Goal: Task Accomplishment & Management: Complete application form

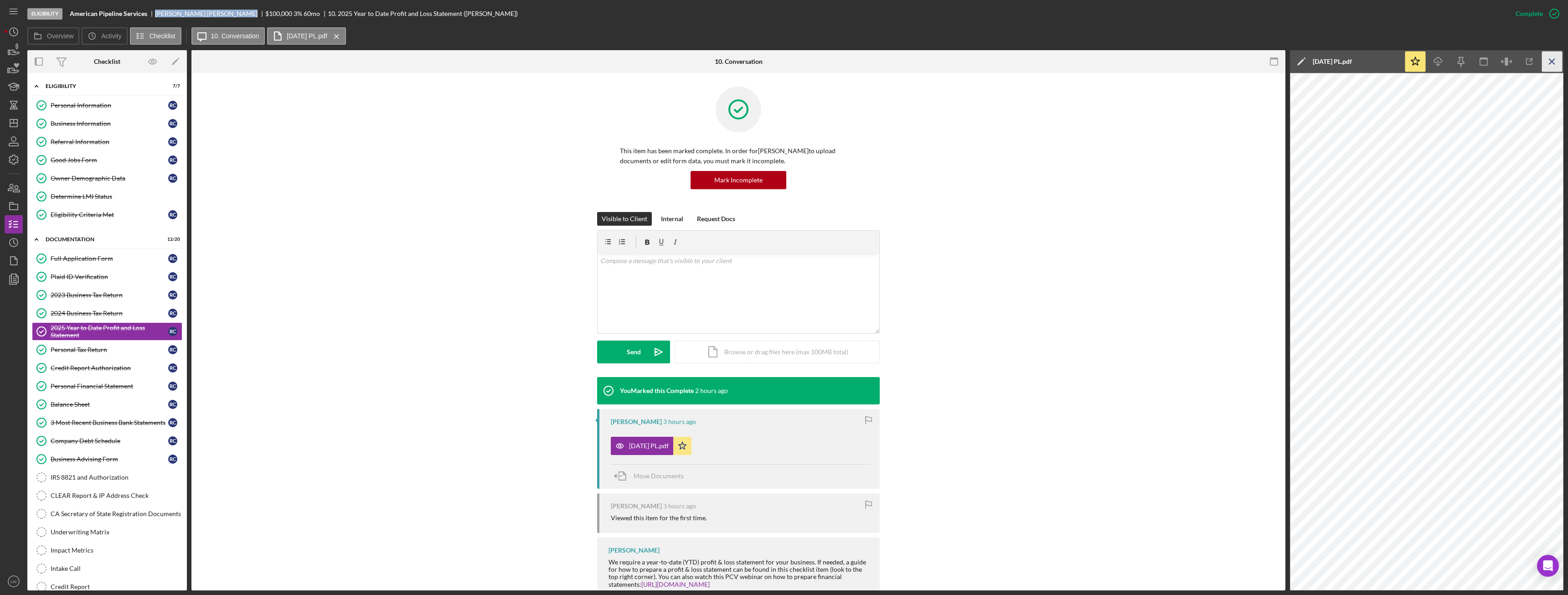
click at [1550, 57] on icon "Icon/Menu Close" at bounding box center [1552, 62] width 21 height 21
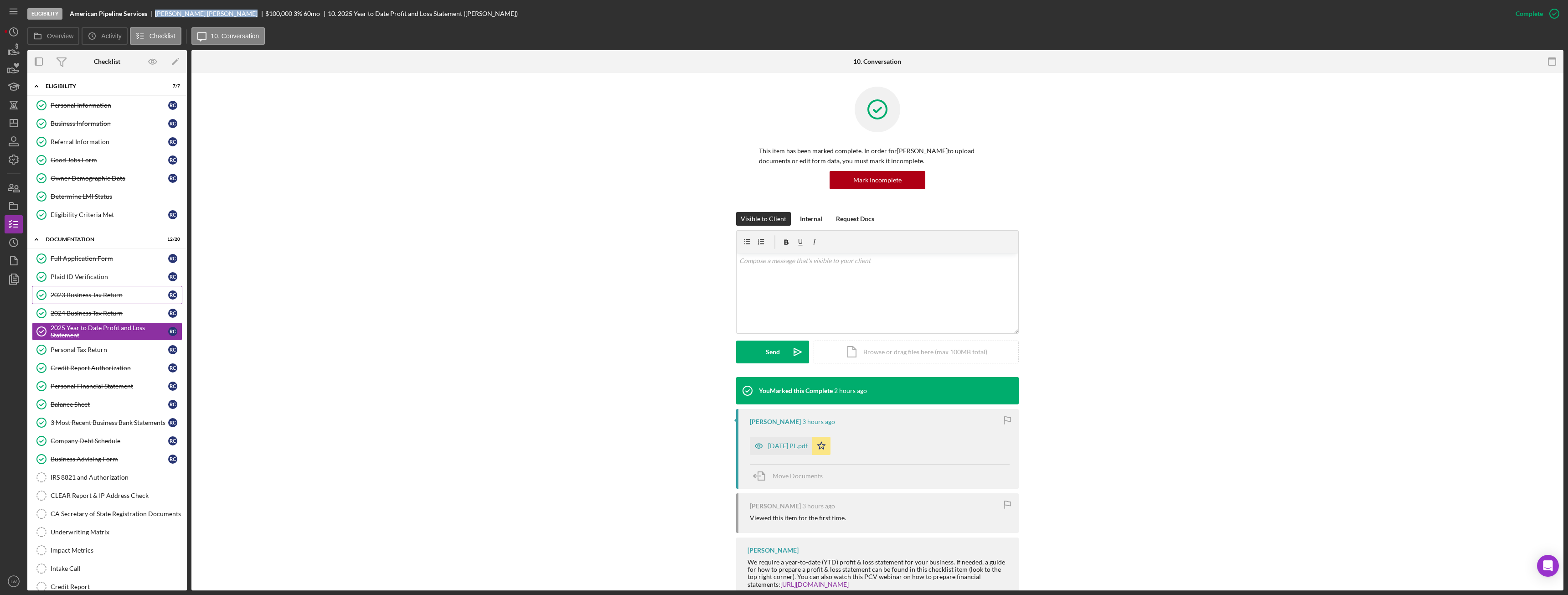
click at [57, 287] on link "2023 Business Tax Return 2023 Business Tax Return R C" at bounding box center [107, 295] width 150 height 18
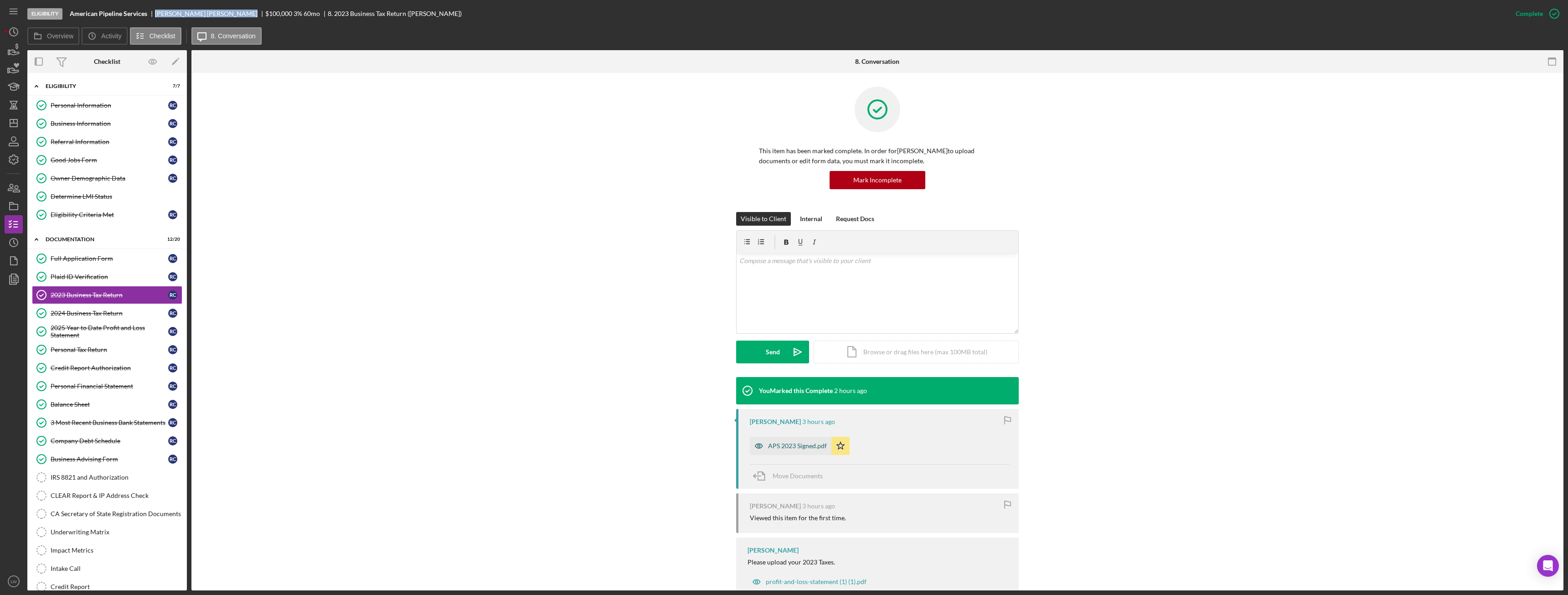
click at [801, 452] on div "APS 2023 Signed.pdf" at bounding box center [791, 446] width 82 height 18
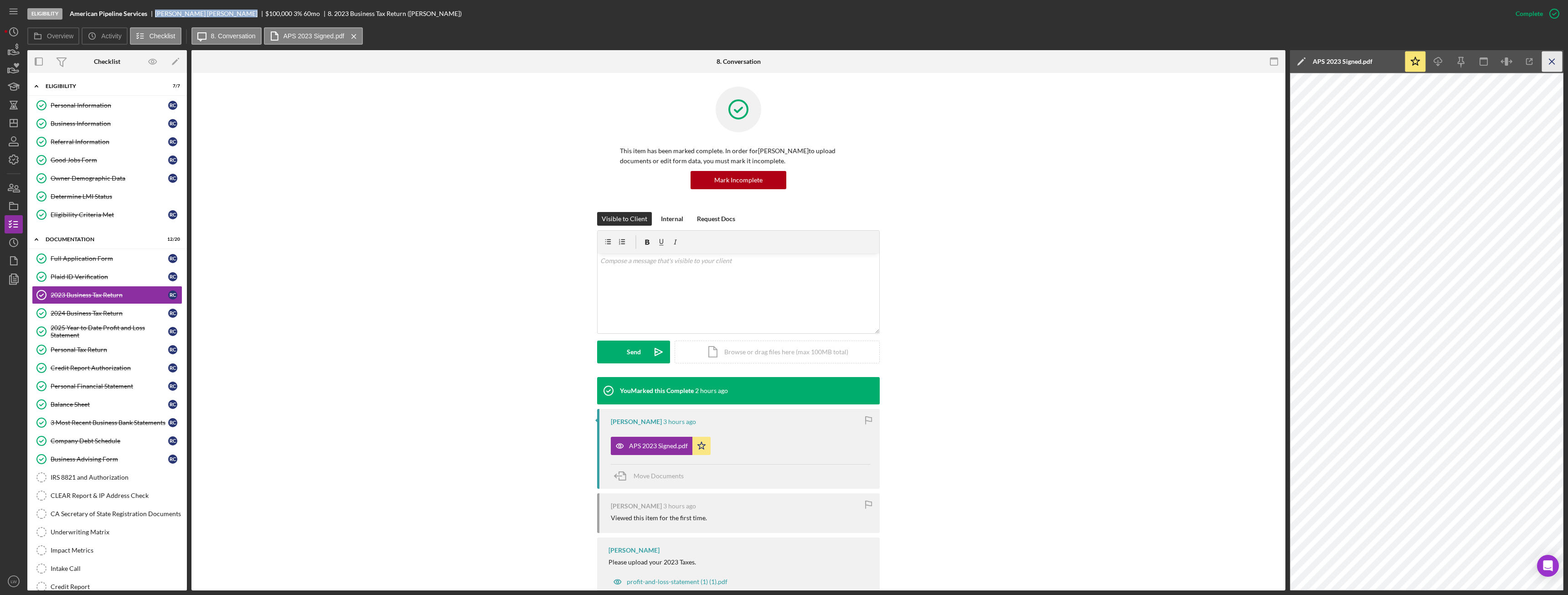
click at [1555, 62] on icon "Icon/Menu Close" at bounding box center [1552, 62] width 21 height 21
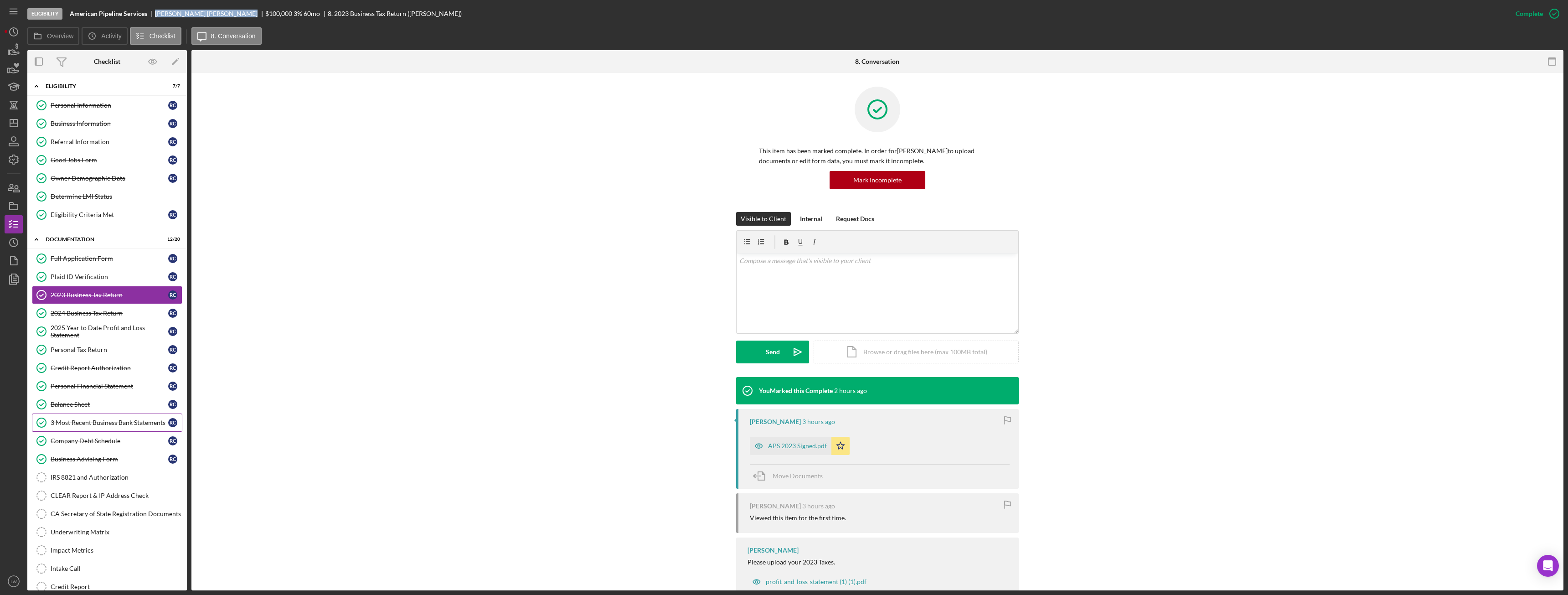
click at [63, 420] on div "3 Most Recent Business Bank Statements" at bounding box center [109, 422] width 118 height 8
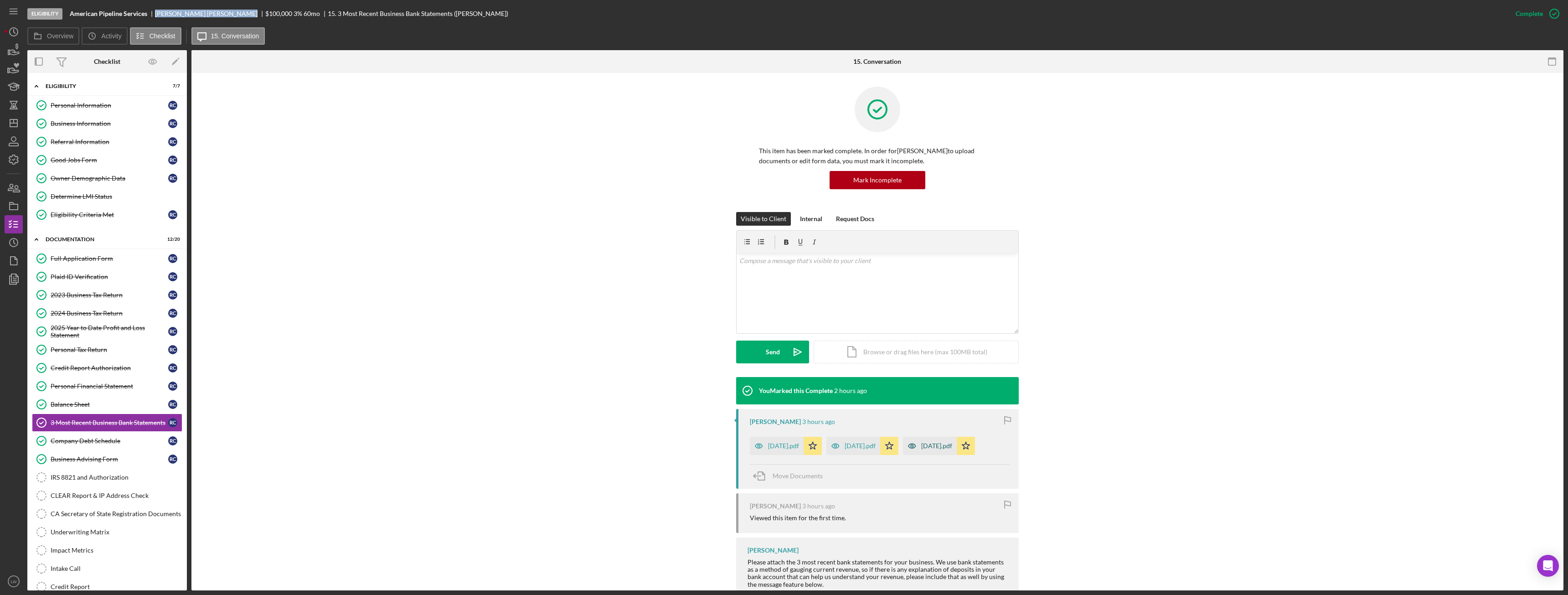
click at [946, 443] on div "June 2025.pdf" at bounding box center [936, 445] width 31 height 8
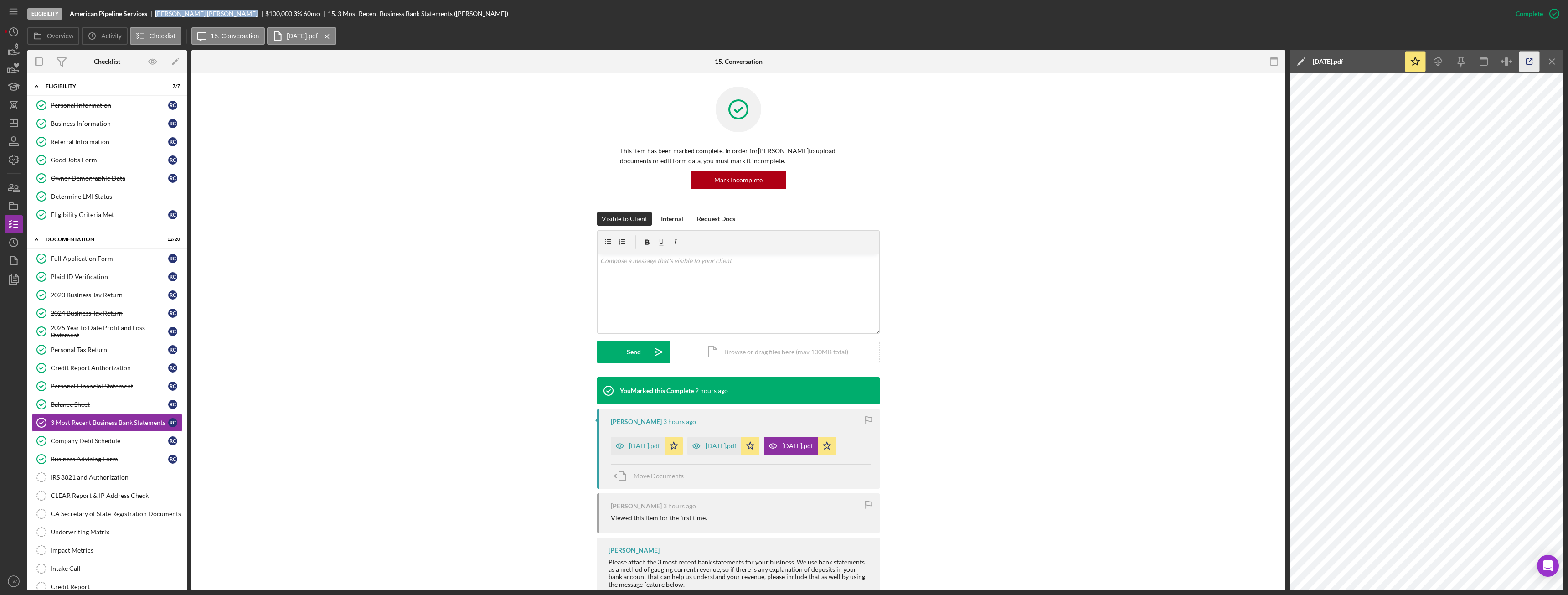
click at [1531, 63] on icon "button" at bounding box center [1530, 62] width 21 height 21
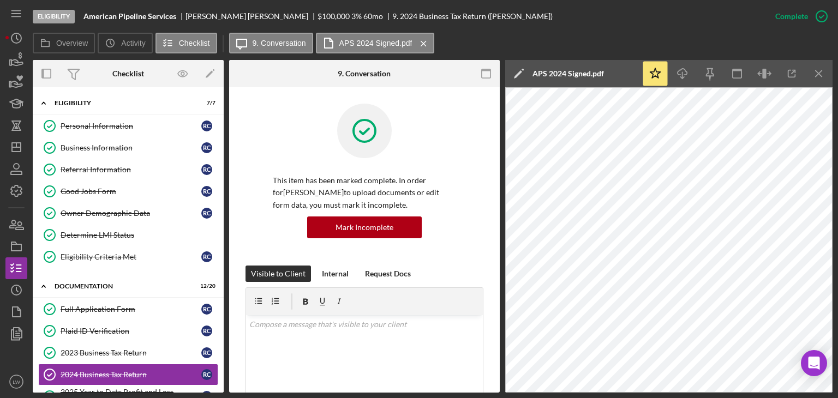
scroll to position [285, 0]
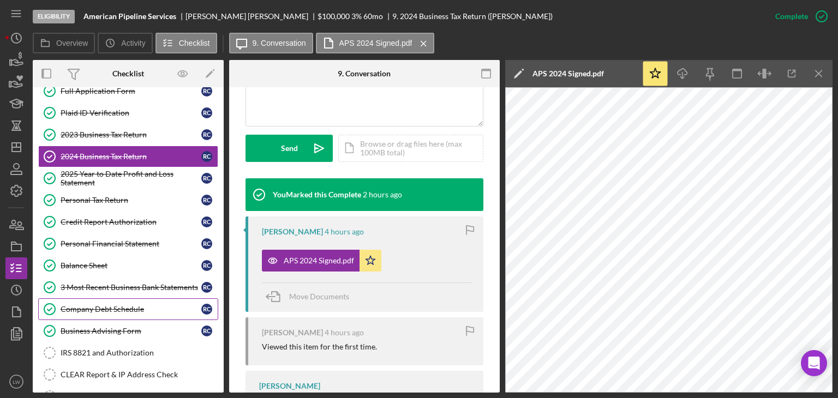
click at [157, 305] on div "Company Debt Schedule" at bounding box center [131, 309] width 141 height 9
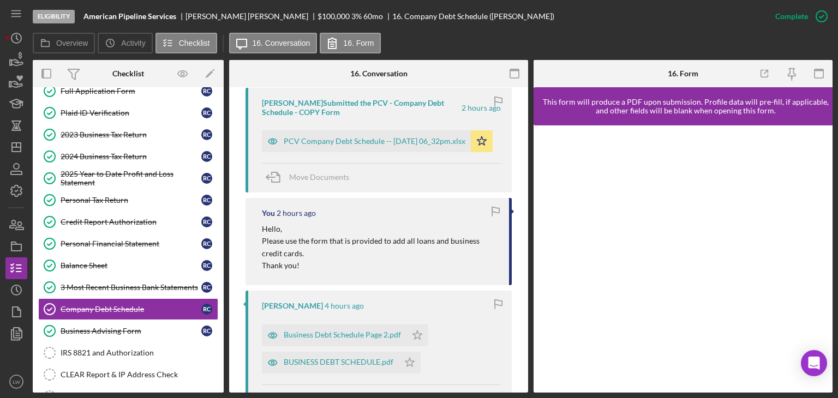
scroll to position [818, 0]
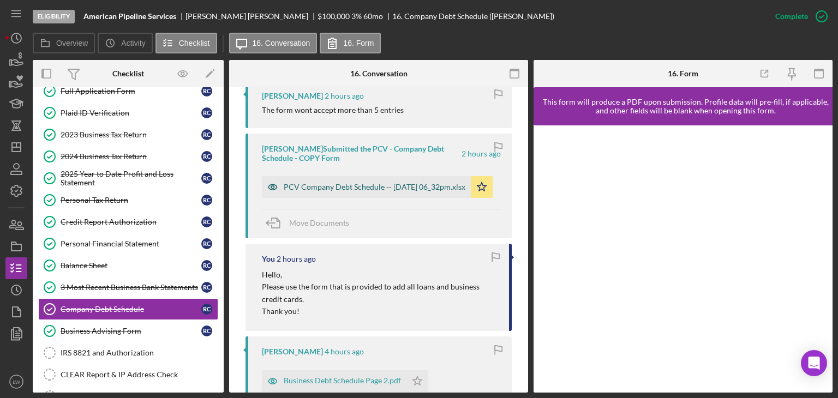
click at [373, 185] on div "PCV Company Debt Schedule -- [DATE] 06_32pm.xlsx" at bounding box center [375, 187] width 182 height 9
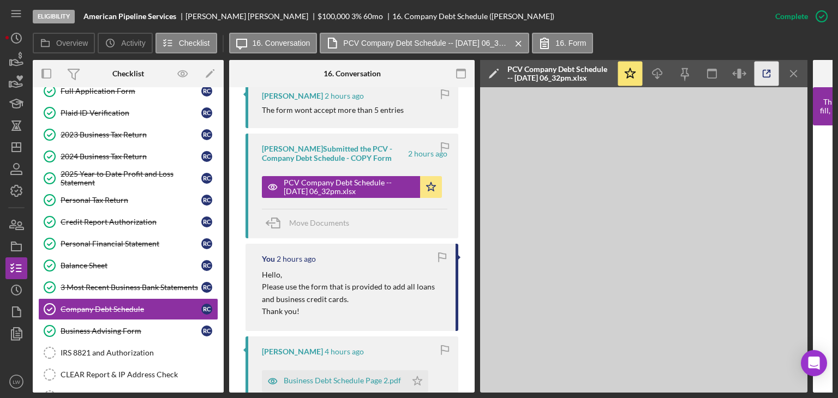
click at [770, 73] on polyline "button" at bounding box center [769, 71] width 3 height 3
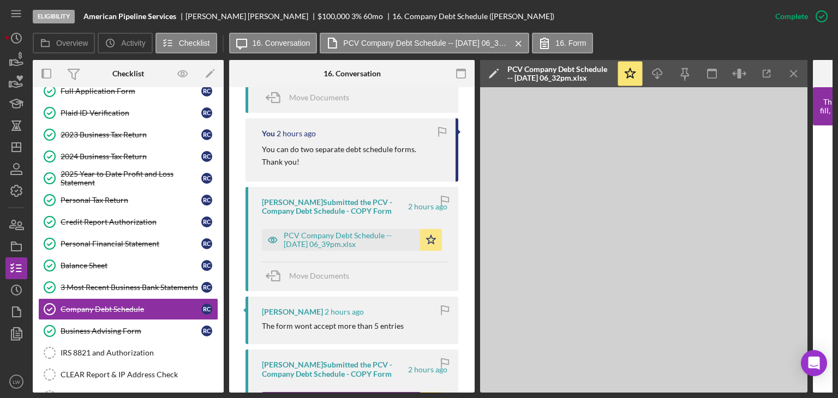
scroll to position [600, 0]
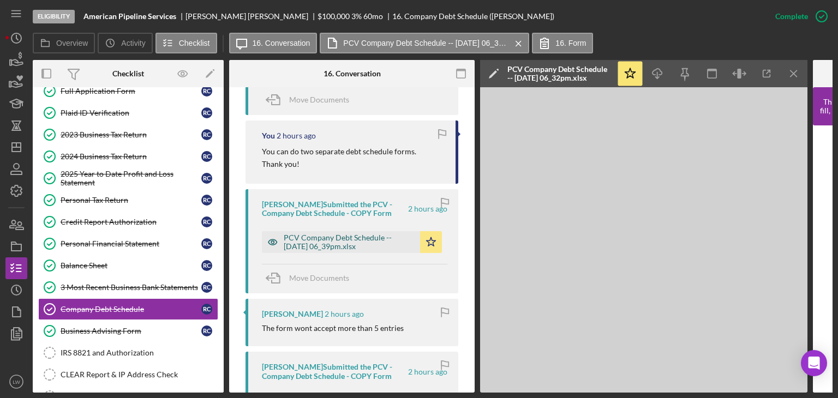
click at [343, 240] on div "PCV Company Debt Schedule -- [DATE] 06_39pm.xlsx" at bounding box center [349, 242] width 131 height 17
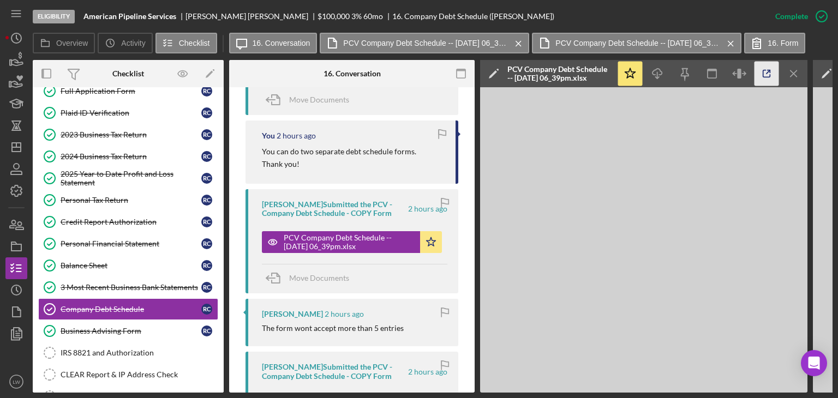
click at [770, 77] on icon "button" at bounding box center [767, 74] width 25 height 25
click at [793, 70] on icon "Icon/Menu Close" at bounding box center [794, 74] width 25 height 25
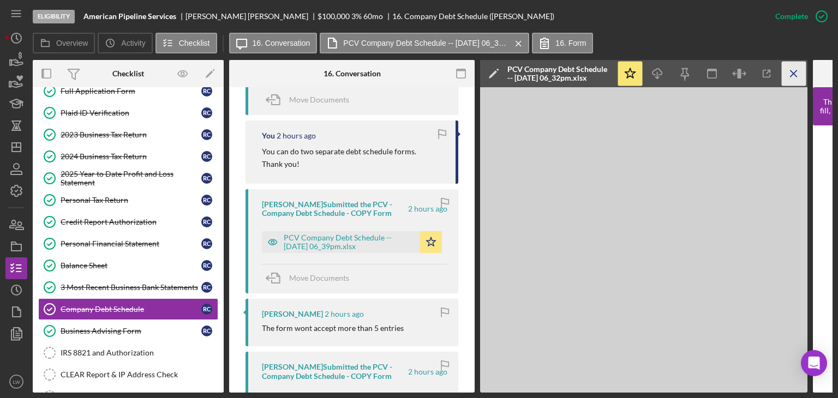
click at [795, 71] on icon "Icon/Menu Close" at bounding box center [794, 74] width 25 height 25
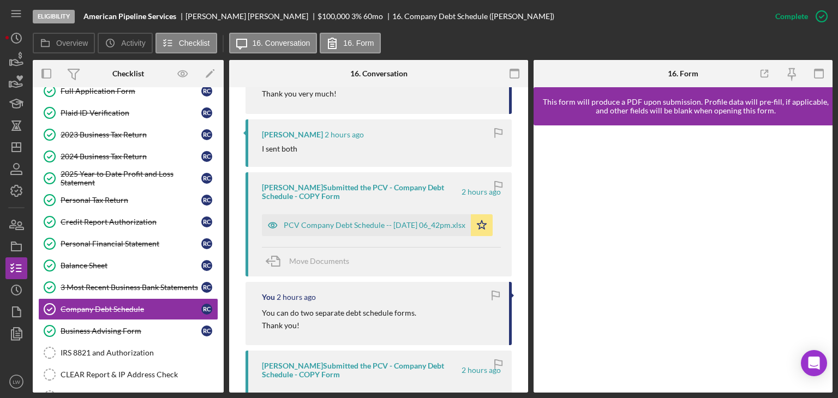
scroll to position [437, 0]
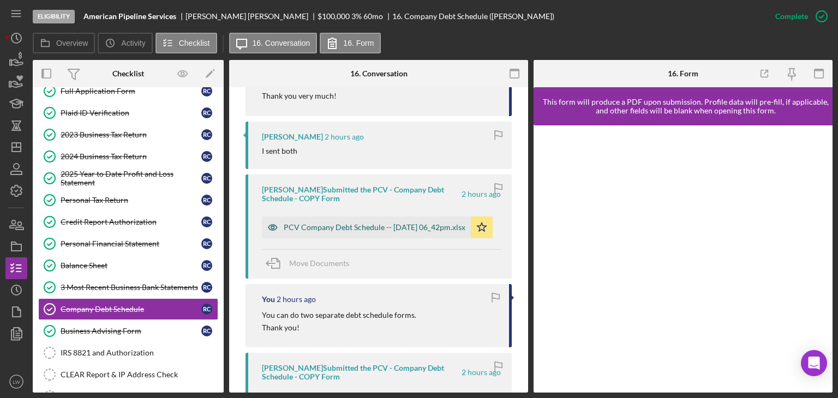
click at [338, 225] on div "PCV Company Debt Schedule -- 2025-09-22 06_42pm.xlsx" at bounding box center [375, 227] width 182 height 9
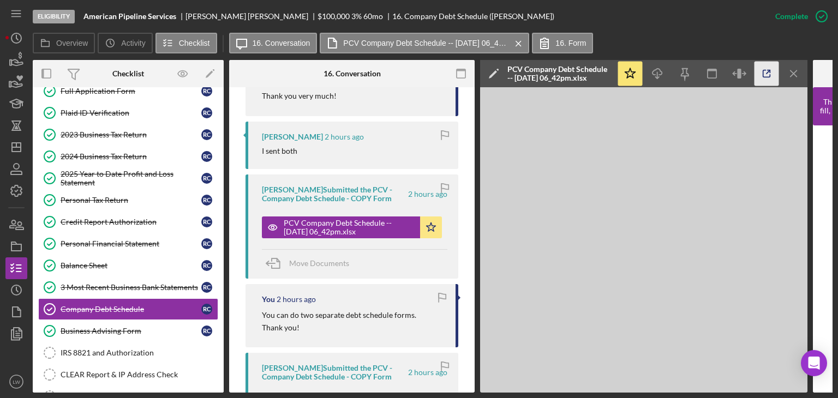
click at [768, 77] on icon "button" at bounding box center [767, 74] width 25 height 25
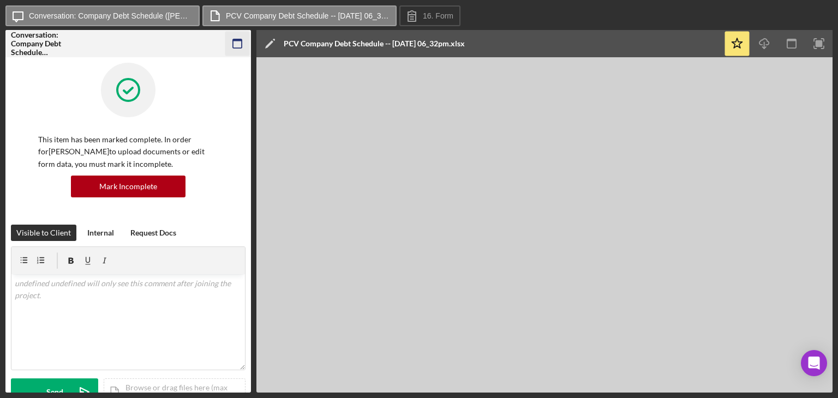
click at [234, 41] on icon "button" at bounding box center [237, 44] width 25 height 25
click at [238, 42] on icon "button" at bounding box center [237, 44] width 25 height 25
click at [243, 40] on icon "button" at bounding box center [237, 44] width 25 height 25
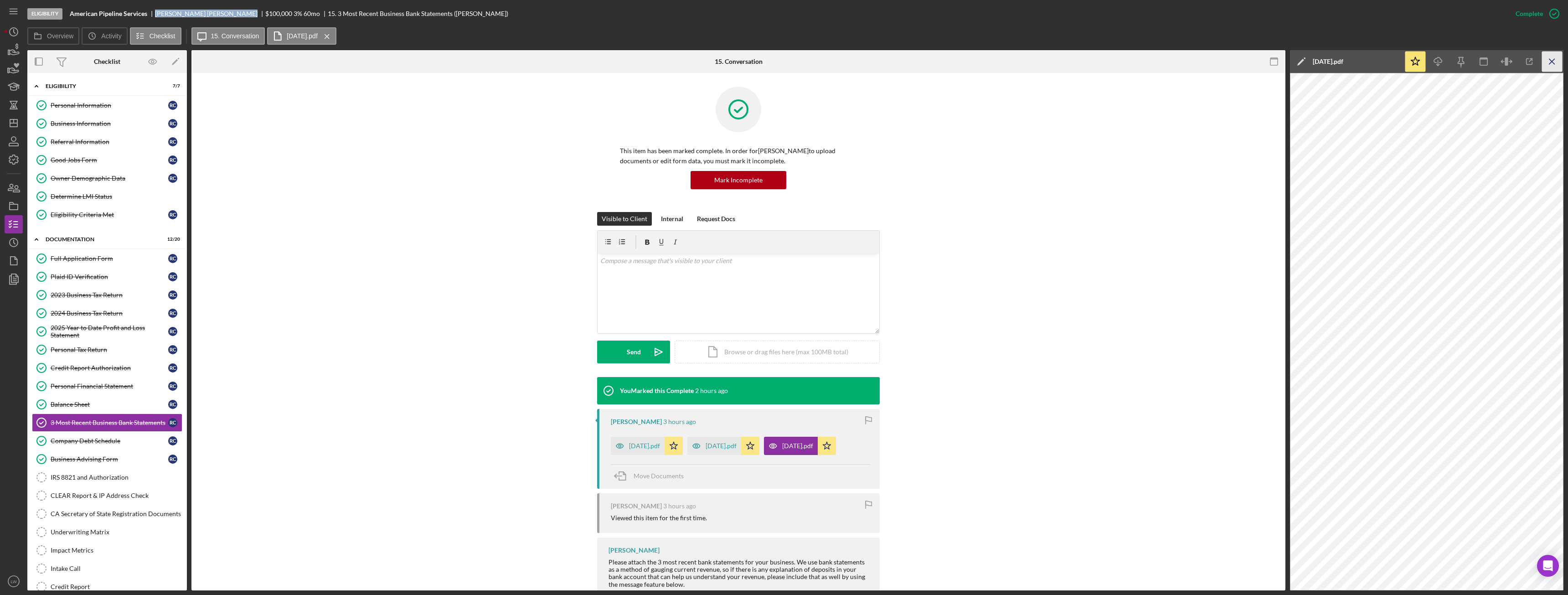
click at [1550, 62] on icon "Icon/Menu Close" at bounding box center [1552, 62] width 21 height 21
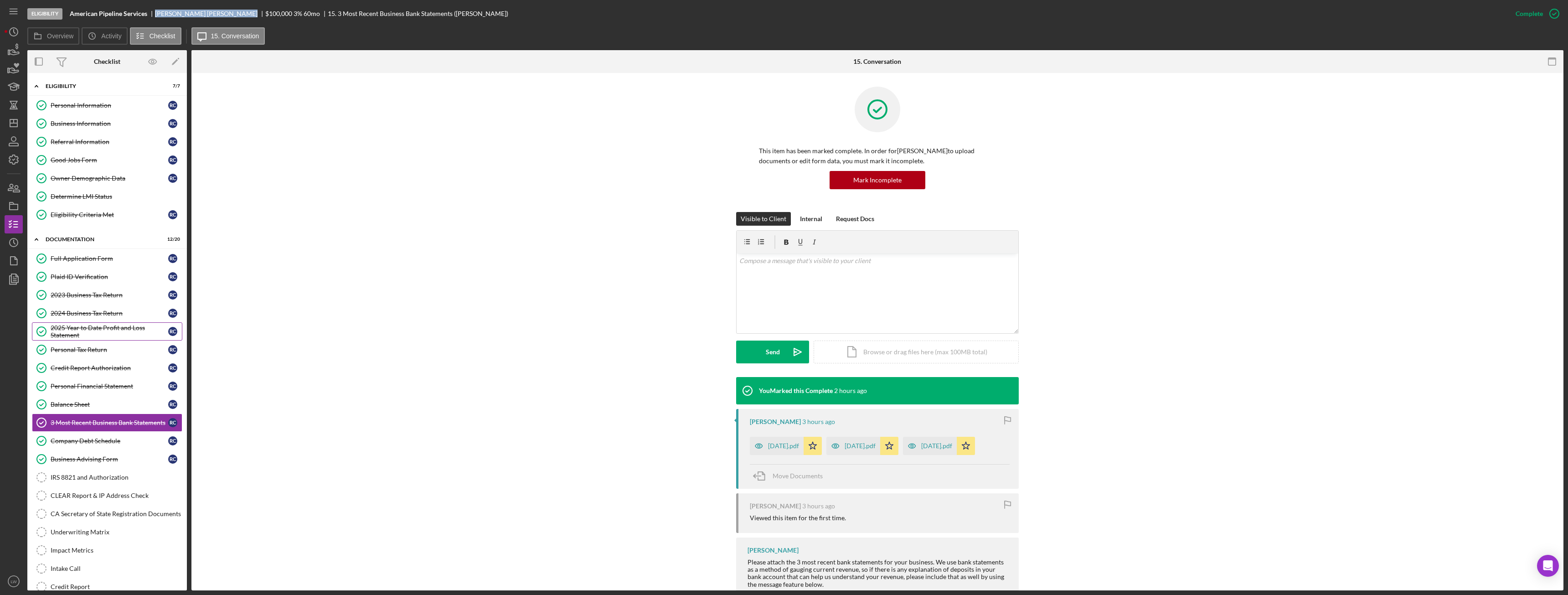
click at [132, 325] on div "2025 Year to Date Profit and Loss Statement" at bounding box center [109, 331] width 118 height 14
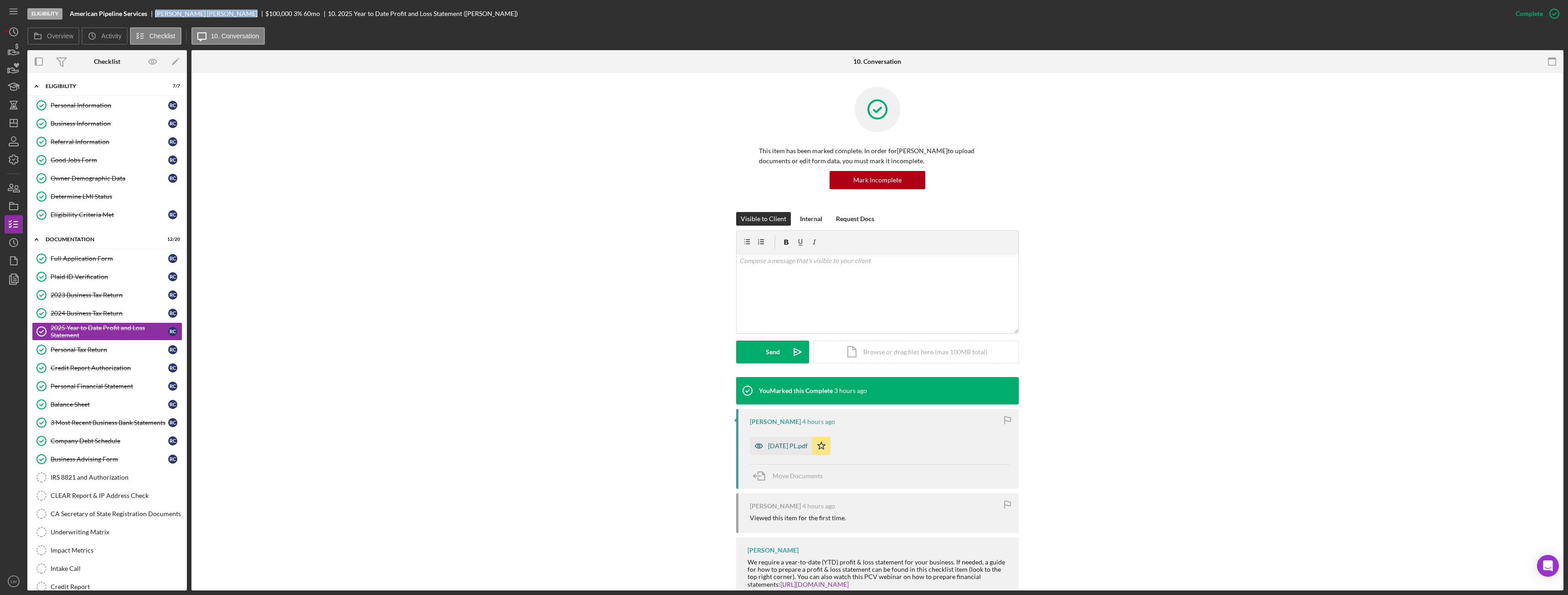
click at [776, 450] on div "08-31-25 PL.pdf" at bounding box center [781, 446] width 63 height 18
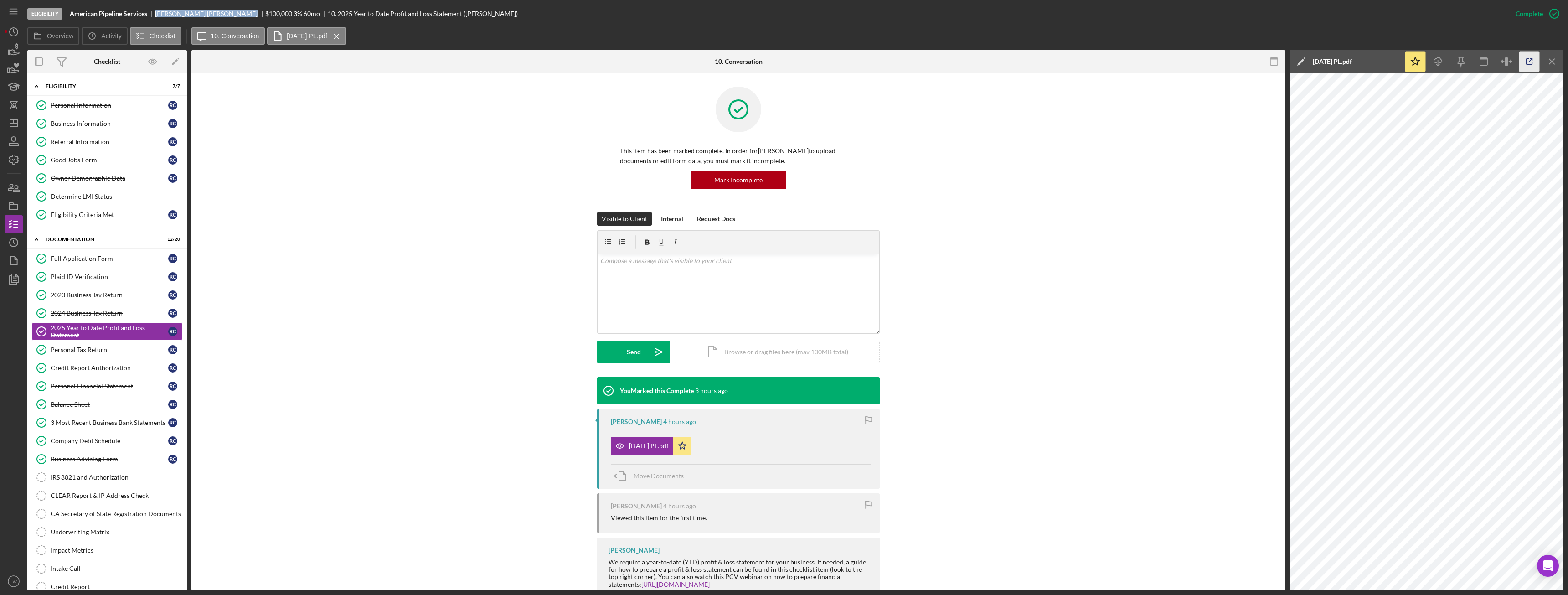
click at [1535, 58] on icon "button" at bounding box center [1530, 62] width 21 height 21
click at [81, 298] on div "2023 Business Tax Return" at bounding box center [109, 295] width 118 height 8
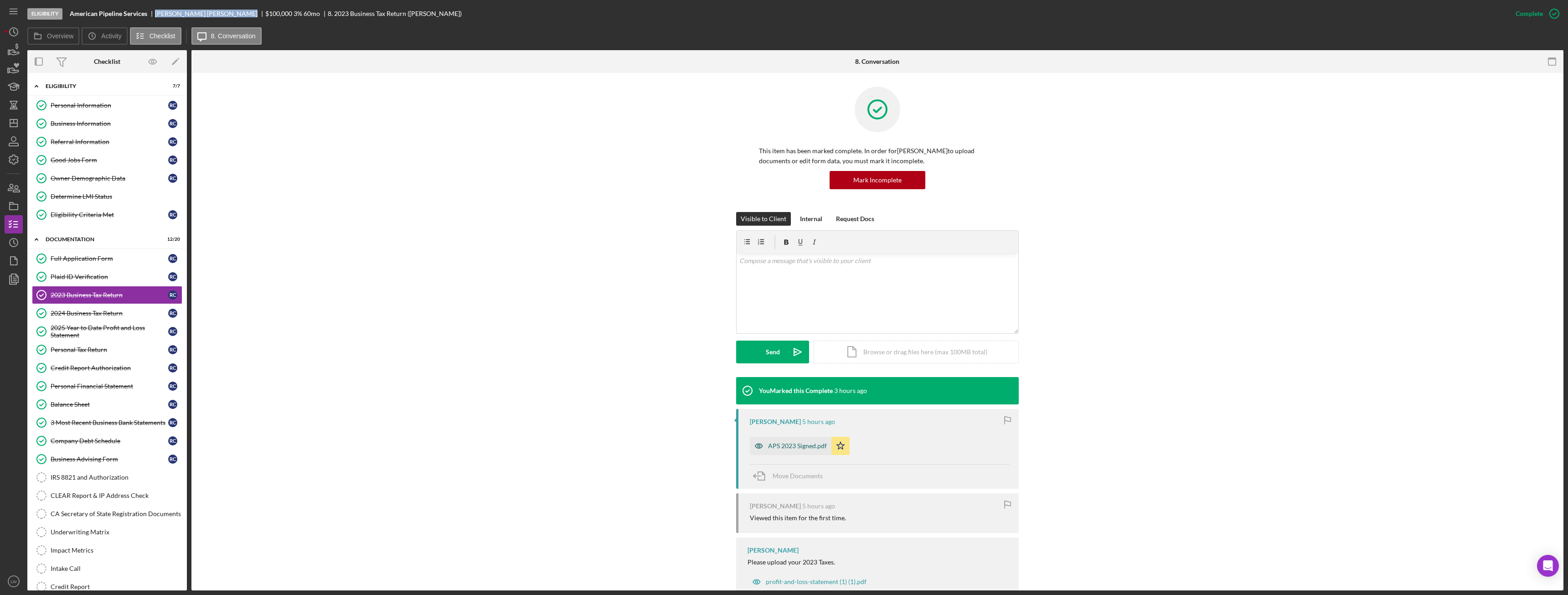
click at [801, 444] on div "APS 2023 Signed.pdf" at bounding box center [797, 445] width 58 height 8
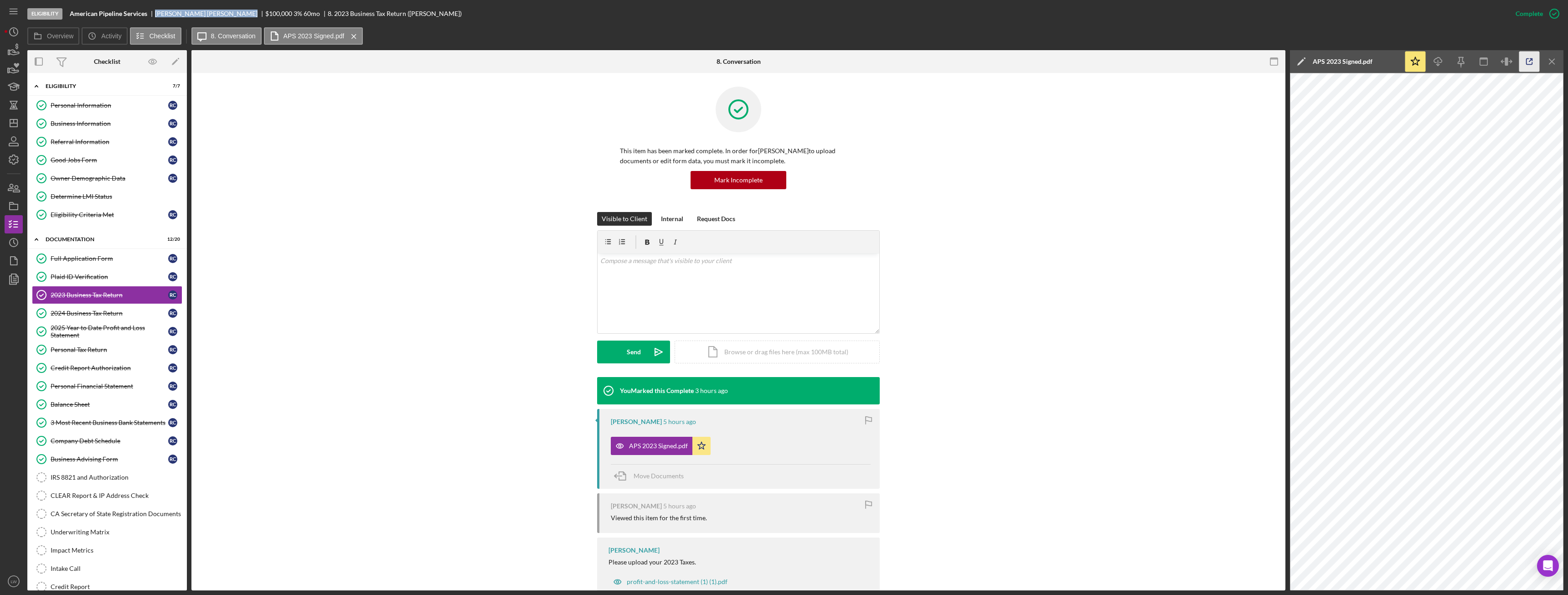
click at [1534, 58] on icon "button" at bounding box center [1530, 62] width 21 height 21
click at [106, 350] on div "Personal Tax Return" at bounding box center [109, 349] width 118 height 8
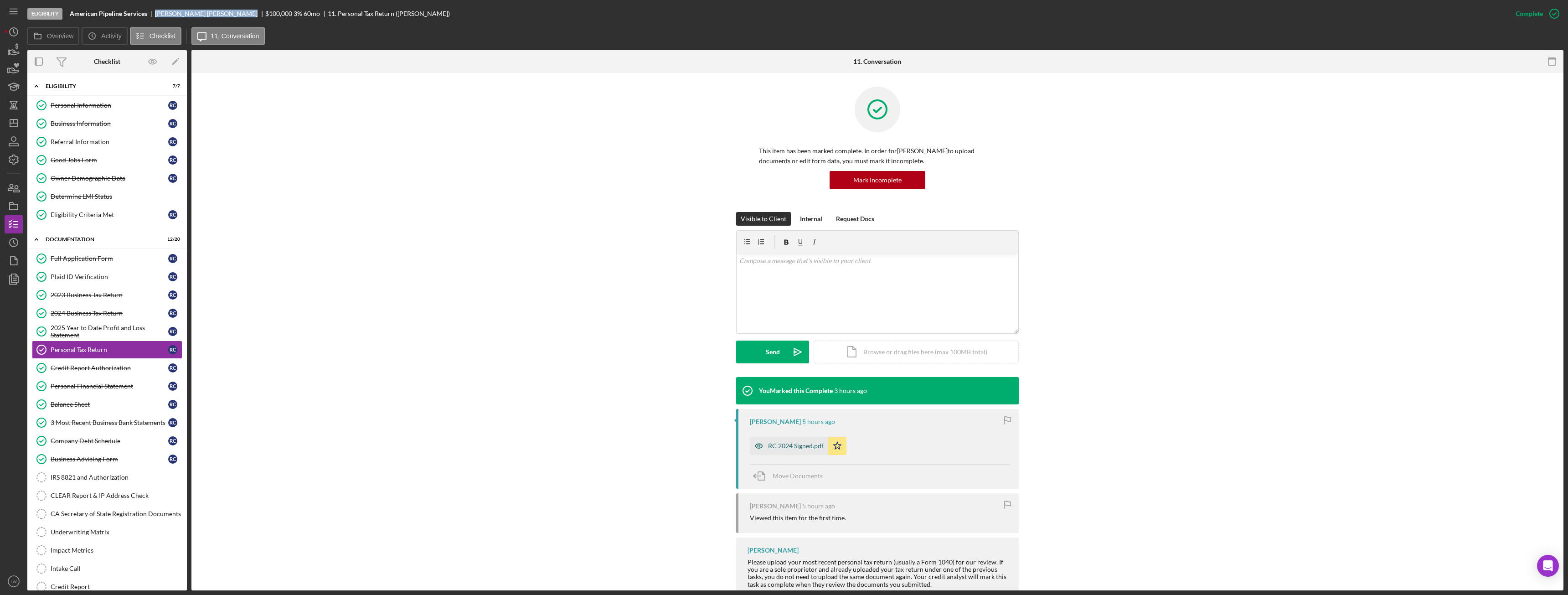
click at [796, 447] on div "RC 2024 Signed.pdf" at bounding box center [795, 445] width 56 height 8
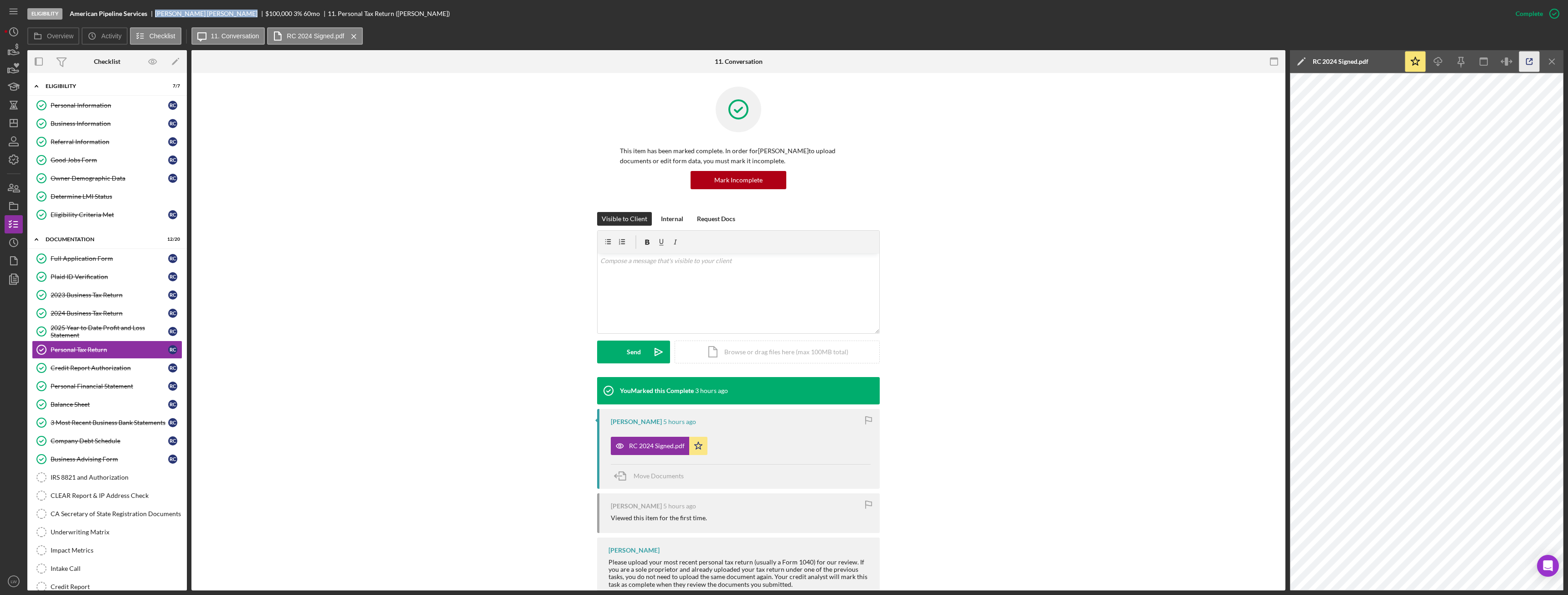
click at [1530, 53] on icon "button" at bounding box center [1530, 62] width 21 height 21
click at [65, 104] on div "Personal Information" at bounding box center [109, 105] width 118 height 8
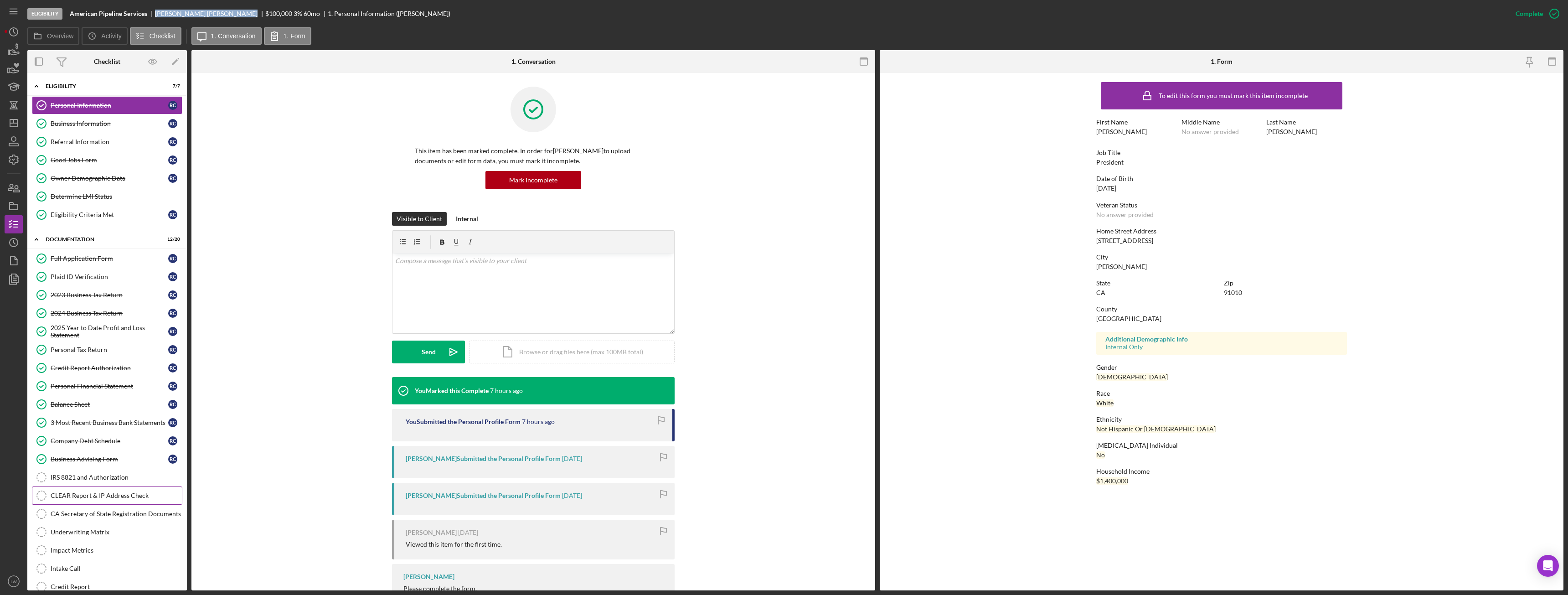
click at [99, 499] on div "CLEAR Report & IP Address Check" at bounding box center [116, 496] width 131 height 8
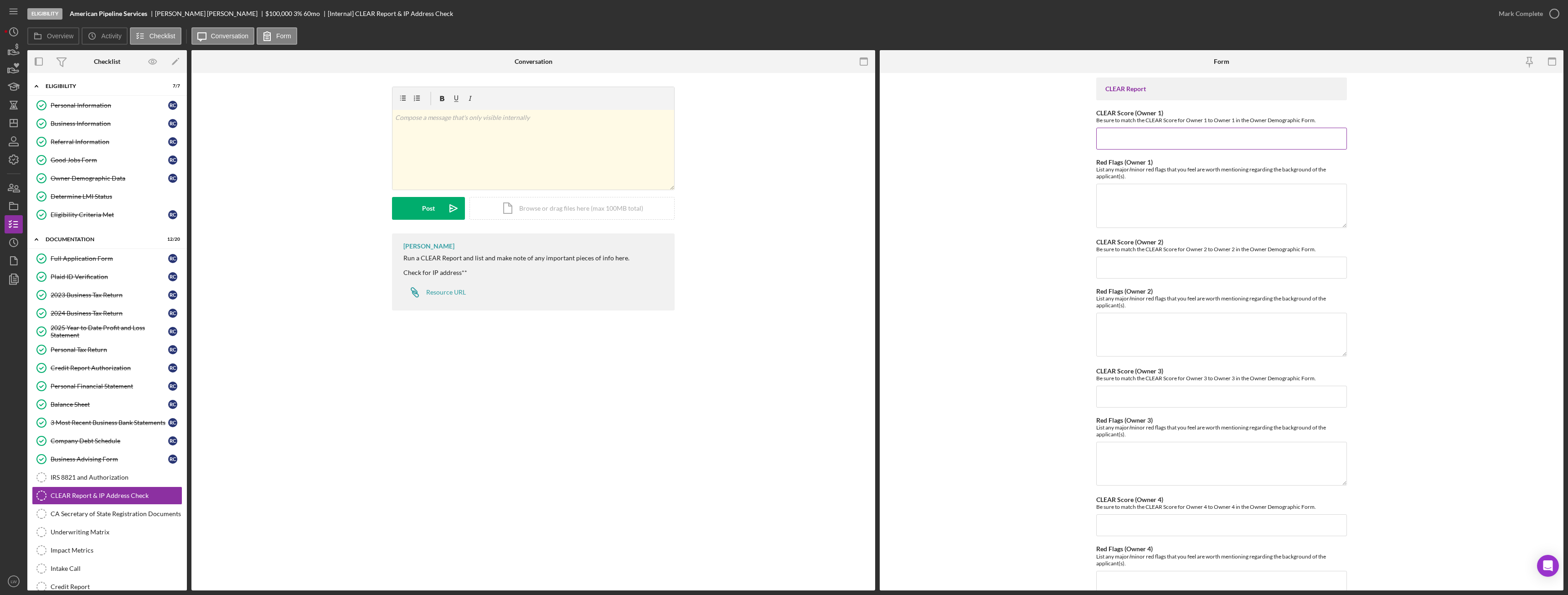
click at [1136, 135] on input "CLEAR Score (Owner 1)" at bounding box center [1221, 139] width 251 height 22
type input "1"
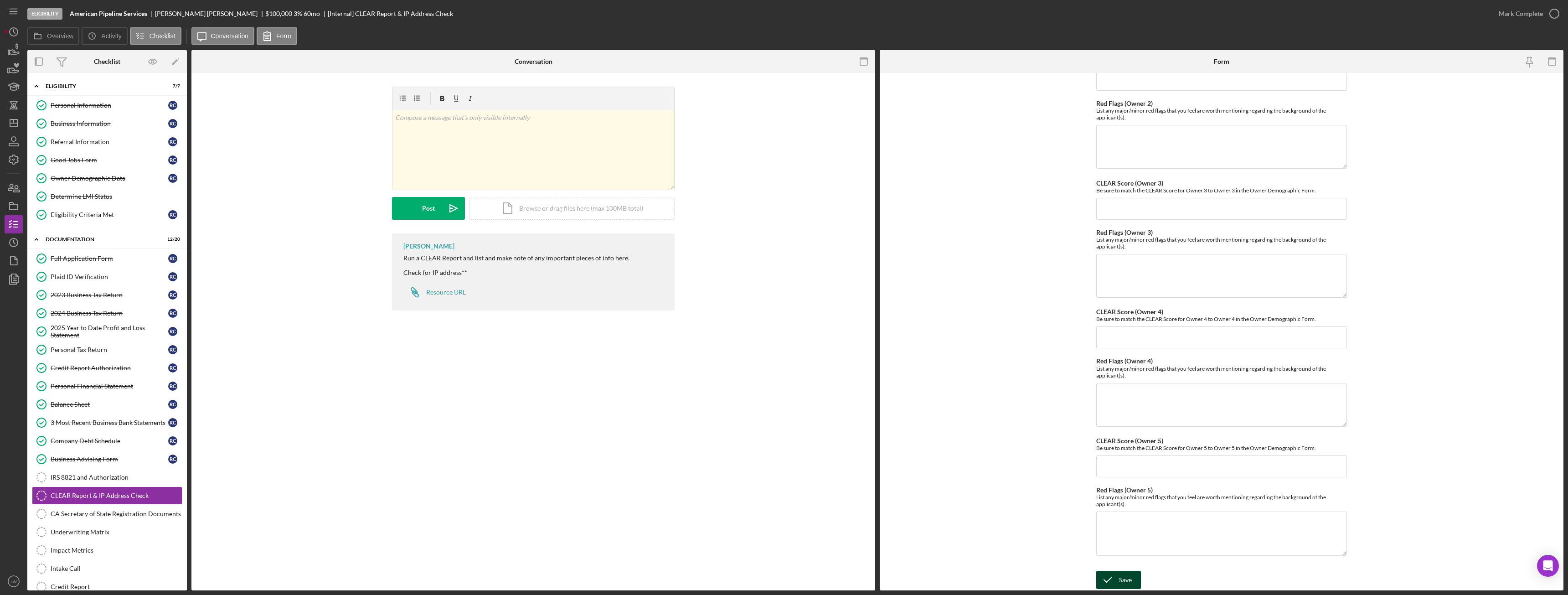
type input "185"
click at [1112, 577] on icon "submit" at bounding box center [1107, 579] width 23 height 23
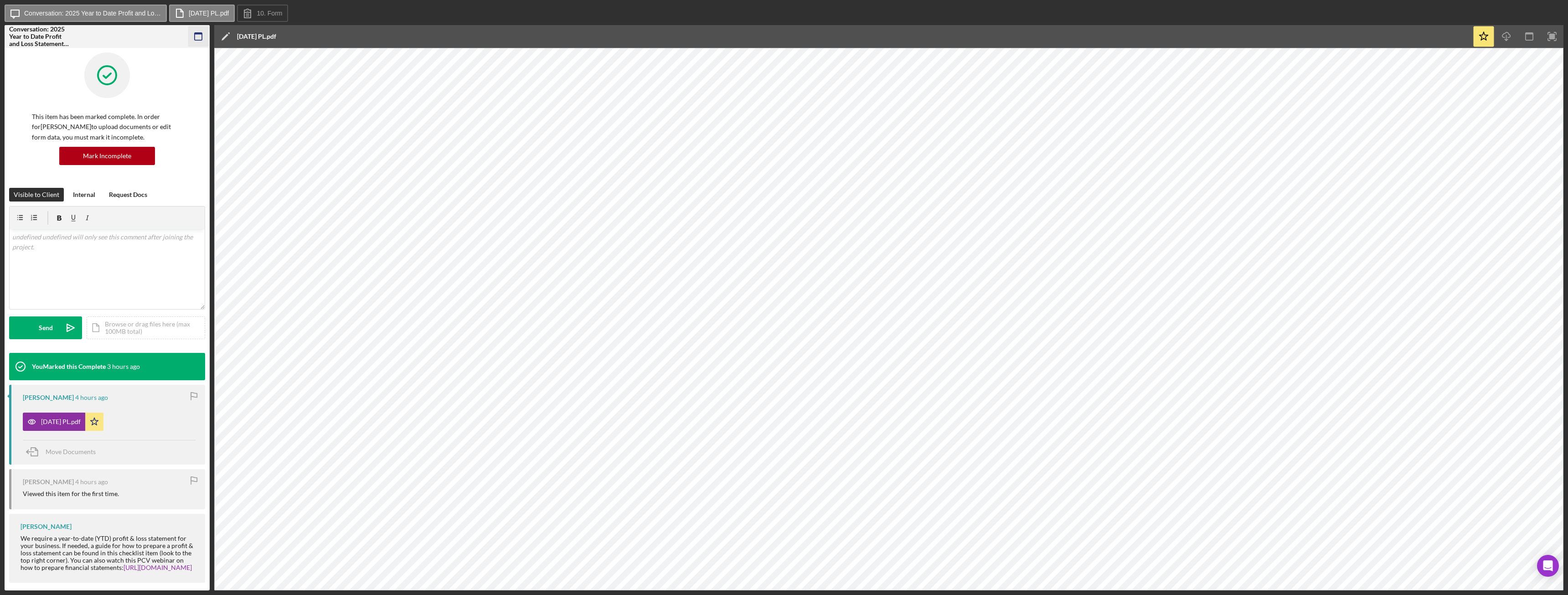
click at [195, 33] on icon "button" at bounding box center [198, 37] width 21 height 21
